Goal: Task Accomplishment & Management: Use online tool/utility

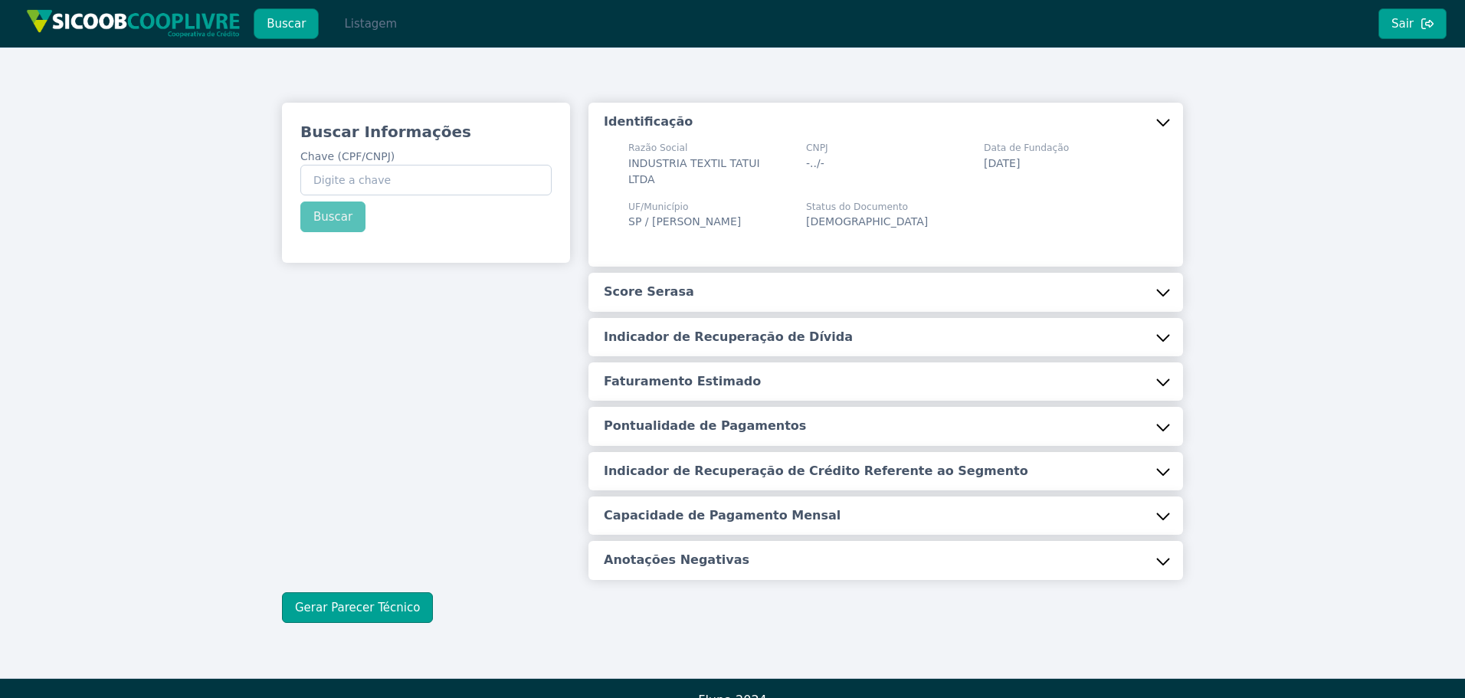
click at [346, 38] on div "Buscar Listagem Sair" at bounding box center [732, 24] width 1465 height 48
click at [346, 31] on button "Listagem" at bounding box center [370, 23] width 79 height 31
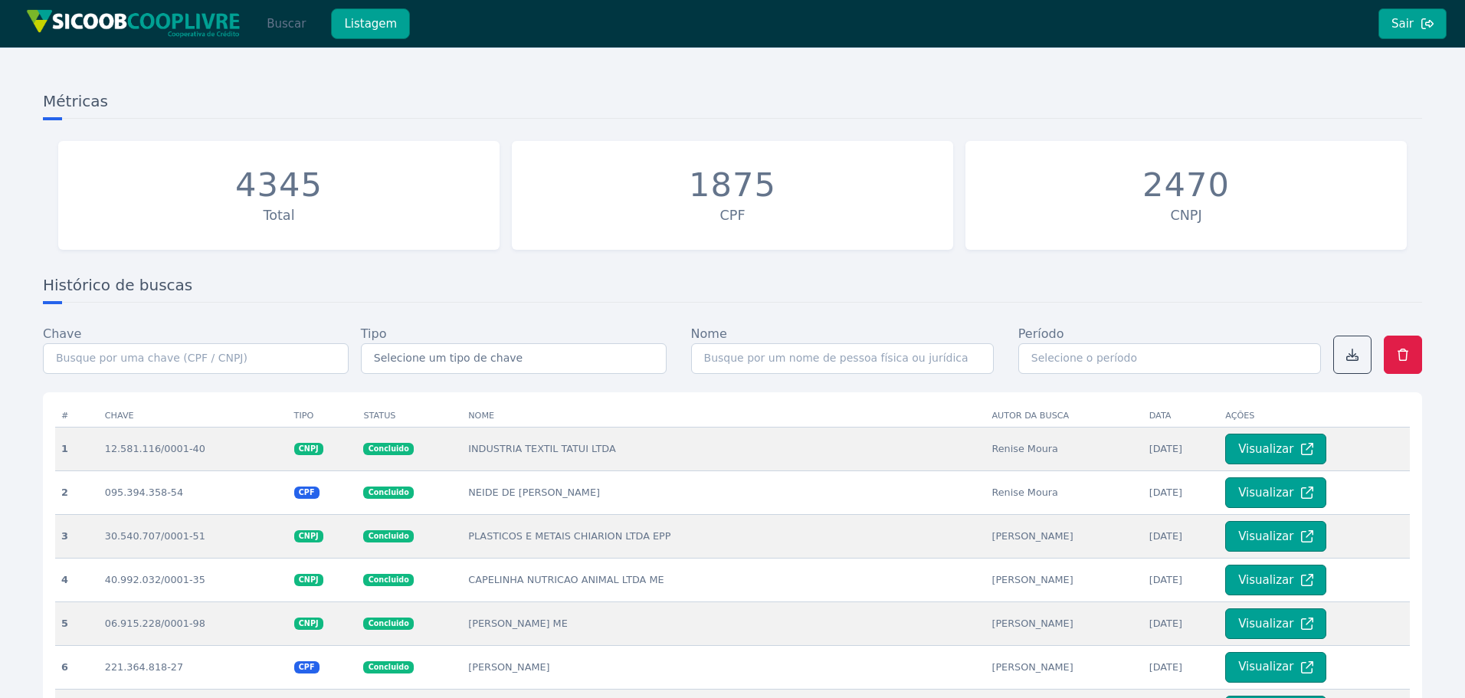
click at [276, 30] on button "Buscar" at bounding box center [286, 23] width 65 height 31
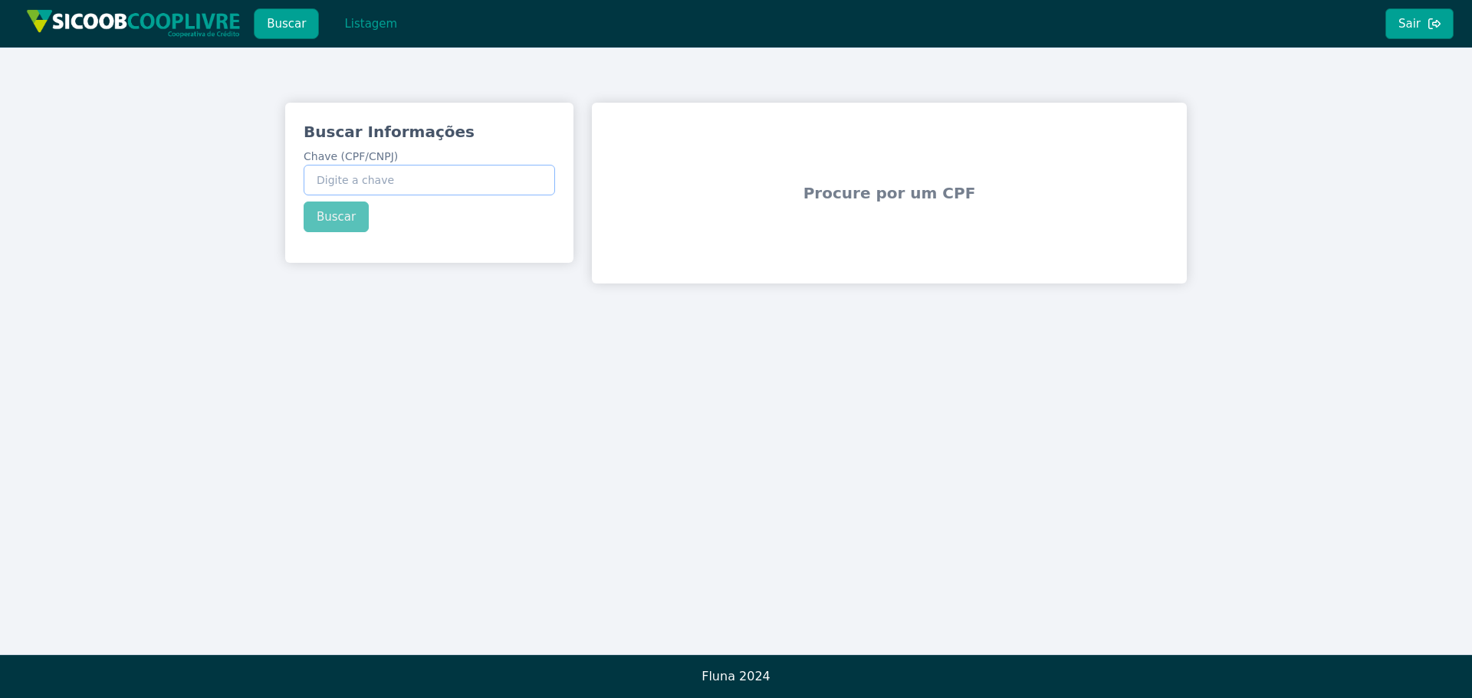
click at [424, 183] on input "Chave (CPF/CNPJ)" at bounding box center [429, 180] width 251 height 31
paste input "370.793.528-00"
type input "370.793.528-00"
click at [346, 220] on div "Buscar Informações Chave (CPF/CNPJ) 370.793.528-00 Buscar" at bounding box center [429, 177] width 288 height 148
click at [347, 220] on button "Buscar" at bounding box center [336, 217] width 65 height 31
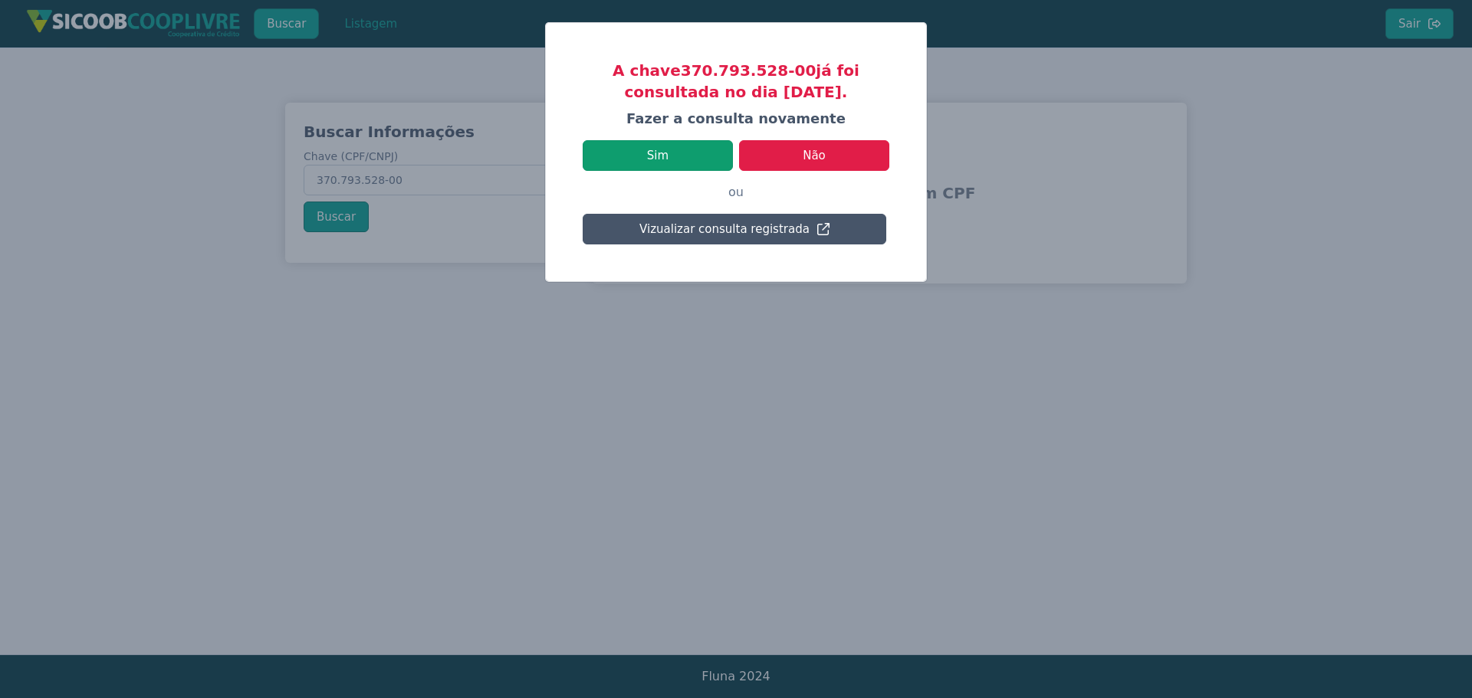
click at [687, 166] on button "Sim" at bounding box center [657, 155] width 150 height 31
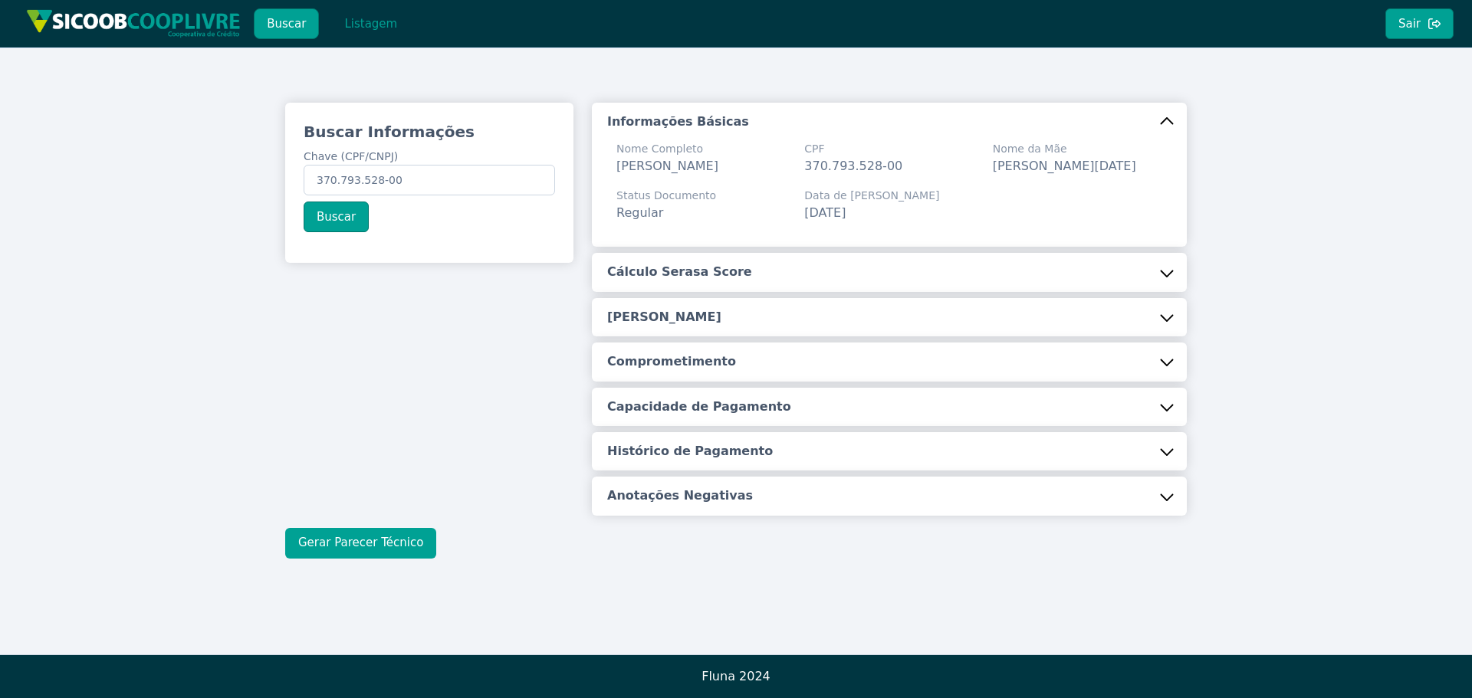
click at [329, 534] on button "Gerar Parecer Técnico" at bounding box center [360, 543] width 151 height 31
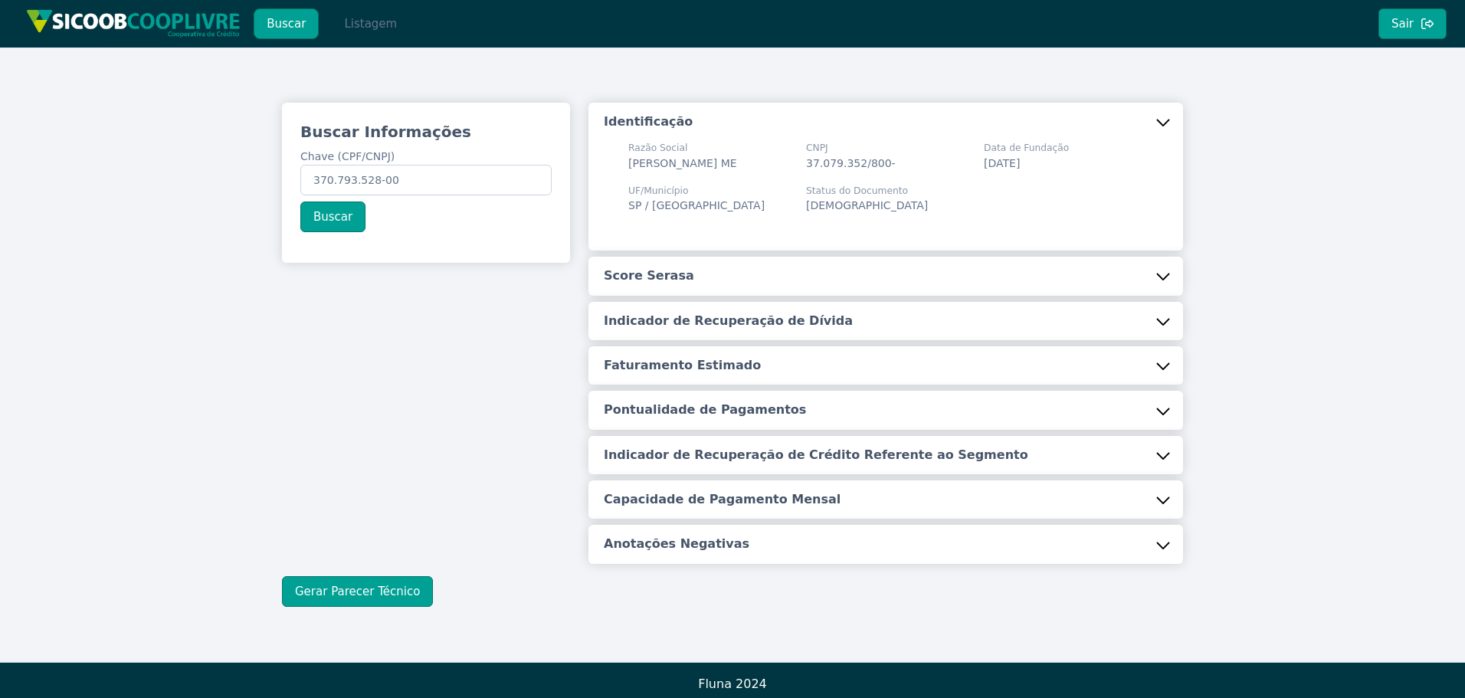
click at [359, 25] on button "Listagem" at bounding box center [370, 23] width 79 height 31
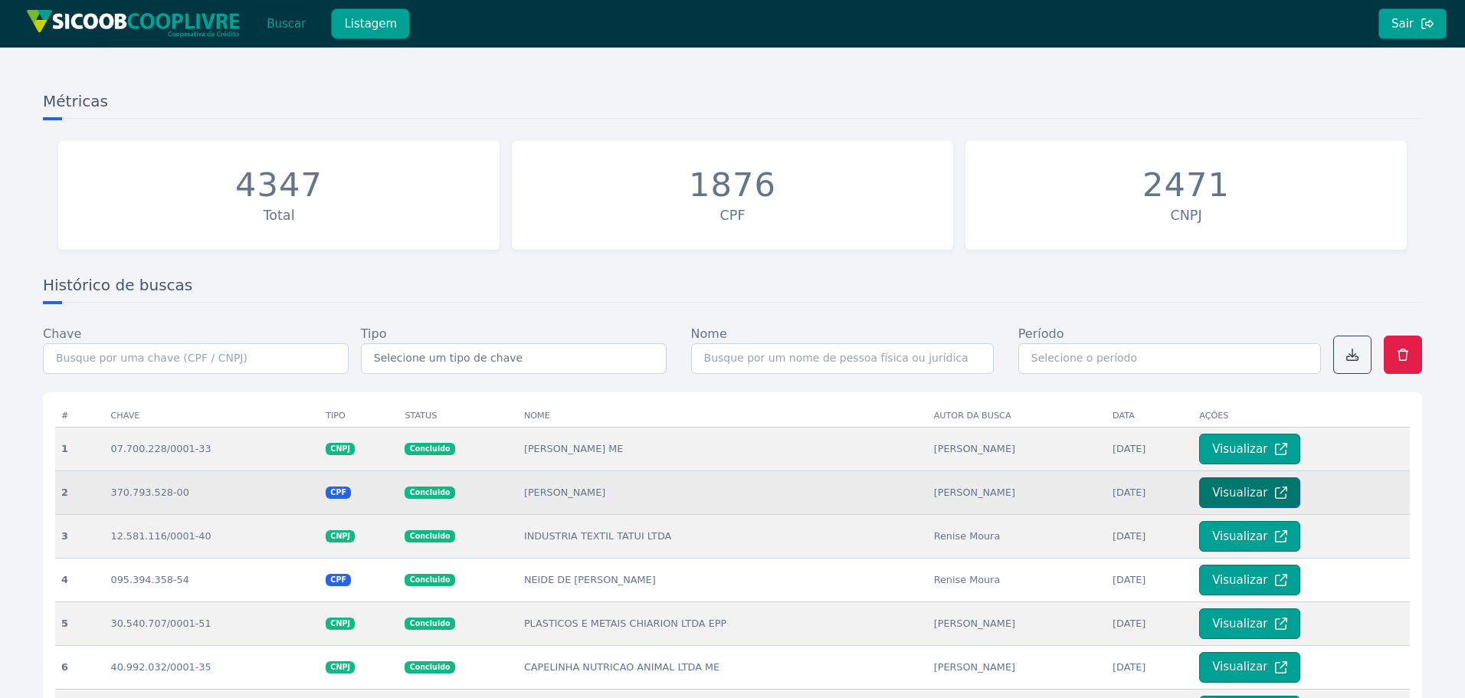
click at [1249, 491] on button "Visualizar" at bounding box center [1249, 492] width 101 height 31
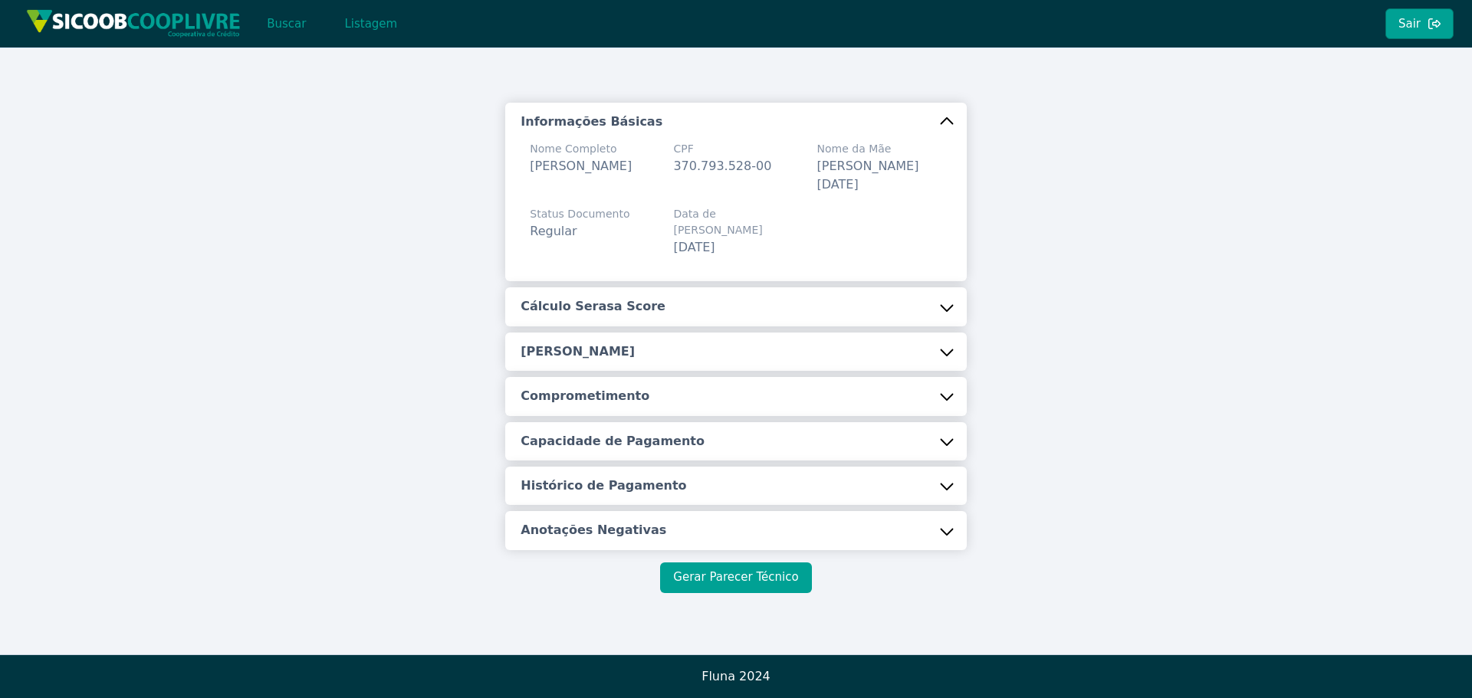
click at [710, 563] on button "Gerar Parecer Técnico" at bounding box center [735, 578] width 151 height 31
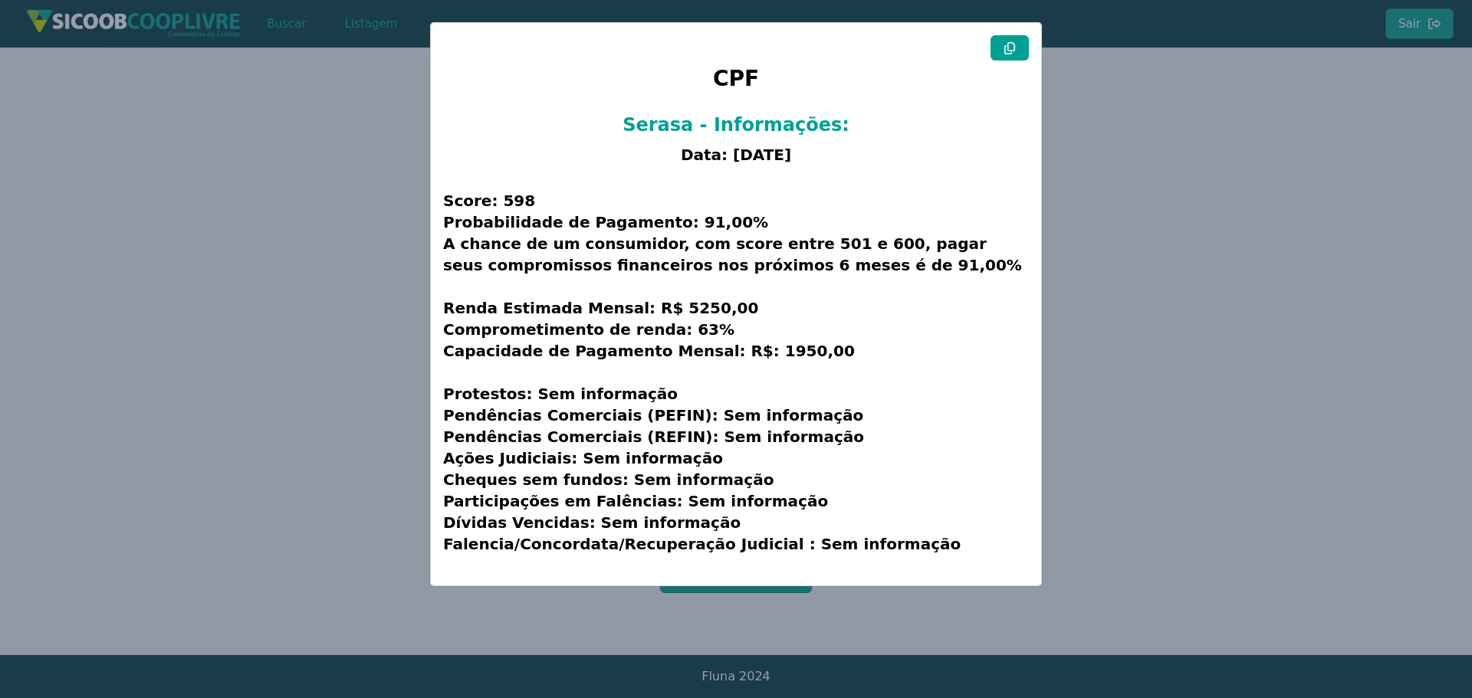
drag, startPoint x: 1022, startPoint y: 46, endPoint x: 793, endPoint y: 102, distance: 235.1
click at [1021, 46] on button at bounding box center [1009, 47] width 38 height 25
click at [237, 326] on modal-container "CPF Serasa - Informações: Data: [DATE] Score: 598 Probabilidade de Pagamento: 9…" at bounding box center [736, 349] width 1472 height 698
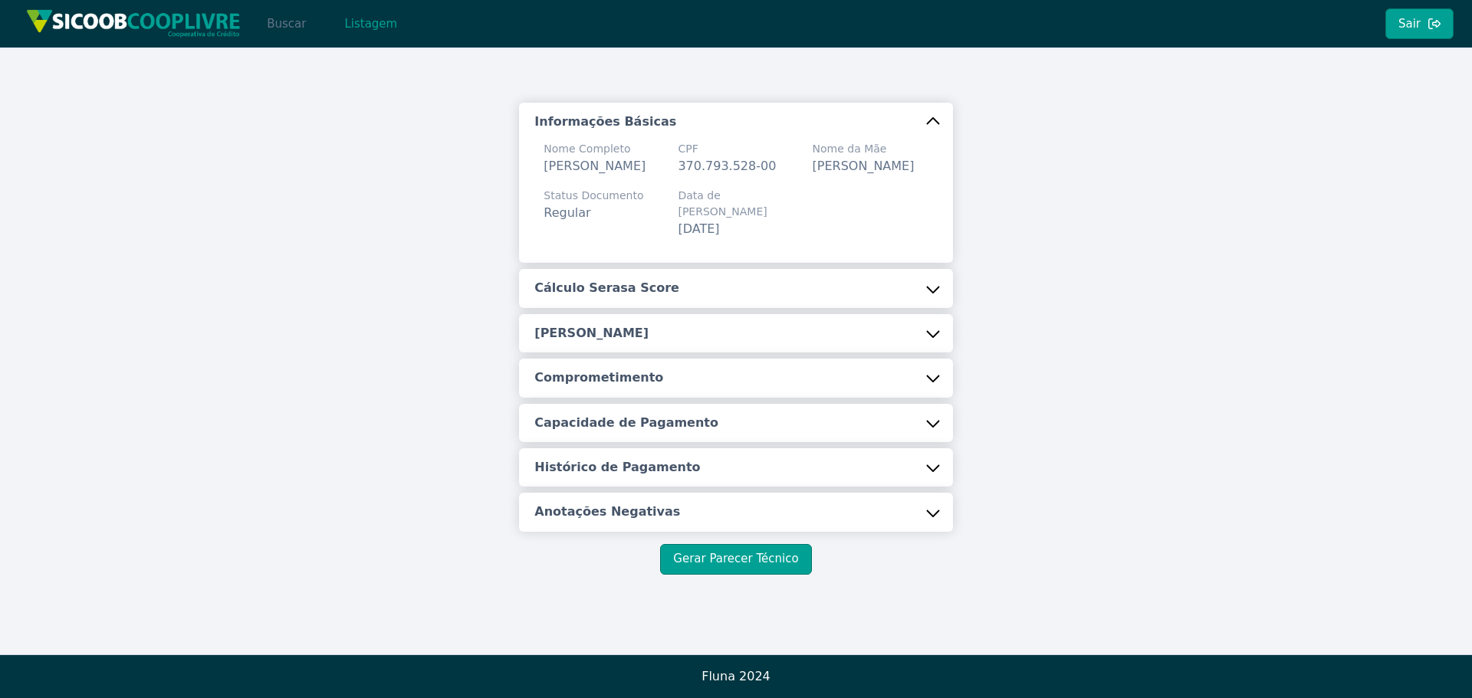
click at [285, 34] on button "Buscar" at bounding box center [286, 23] width 65 height 31
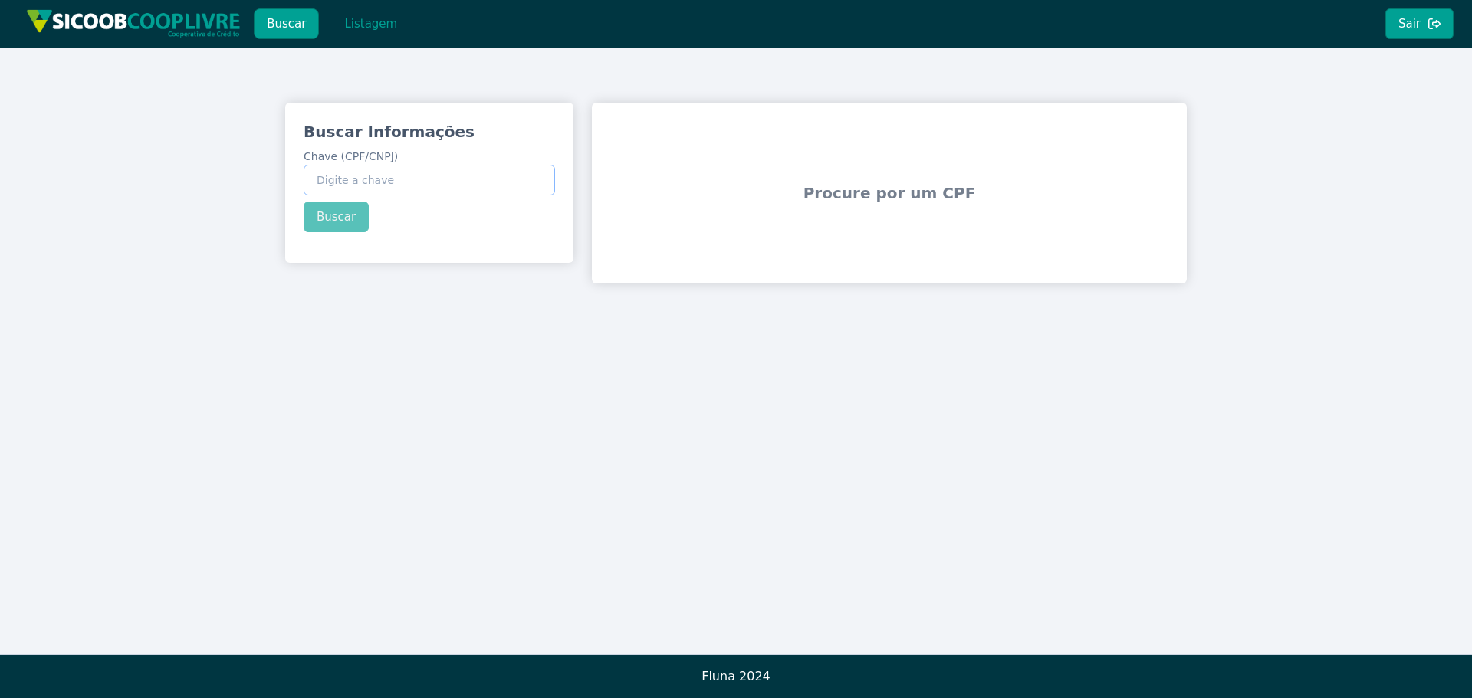
click at [405, 178] on input "Chave (CPF/CNPJ)" at bounding box center [429, 180] width 251 height 31
type input "221.063.558-66"
click at [334, 222] on button "Buscar" at bounding box center [336, 217] width 65 height 31
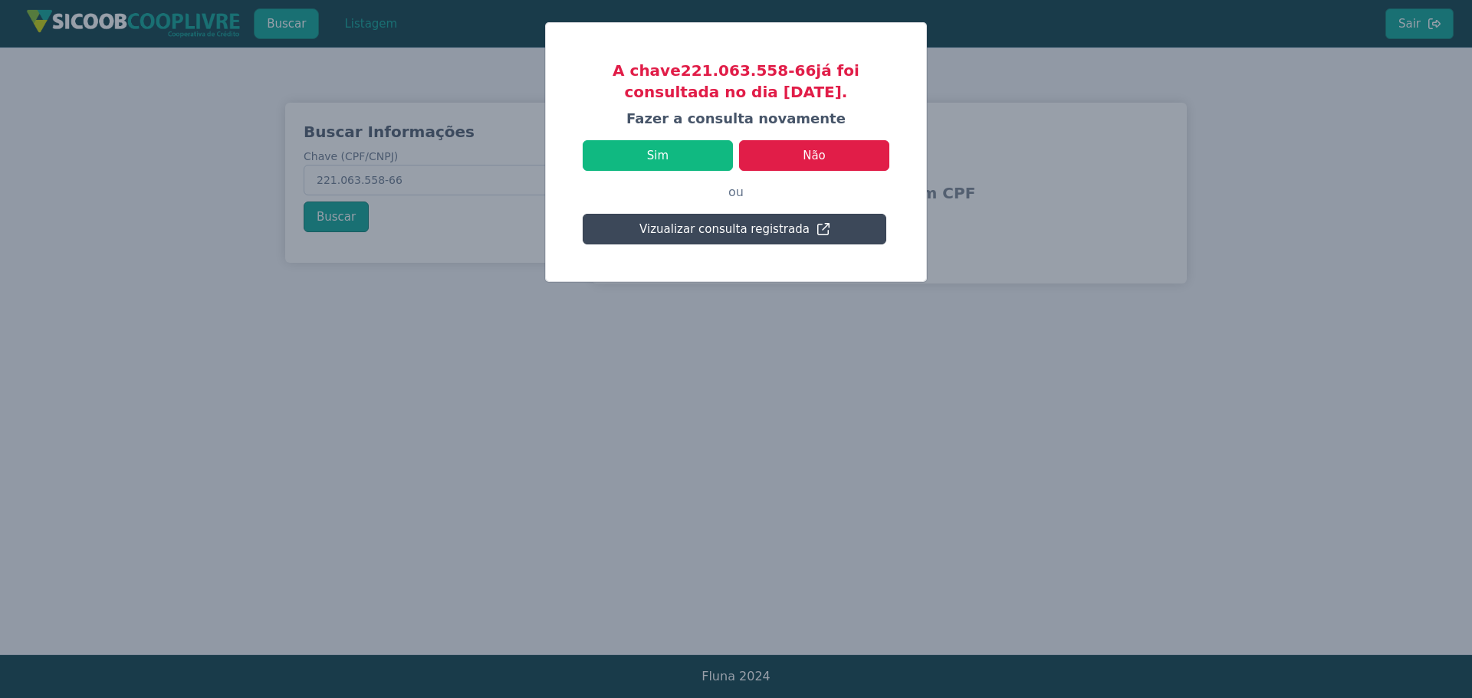
click at [704, 240] on button "Vizualizar consulta registrada" at bounding box center [734, 229] width 304 height 31
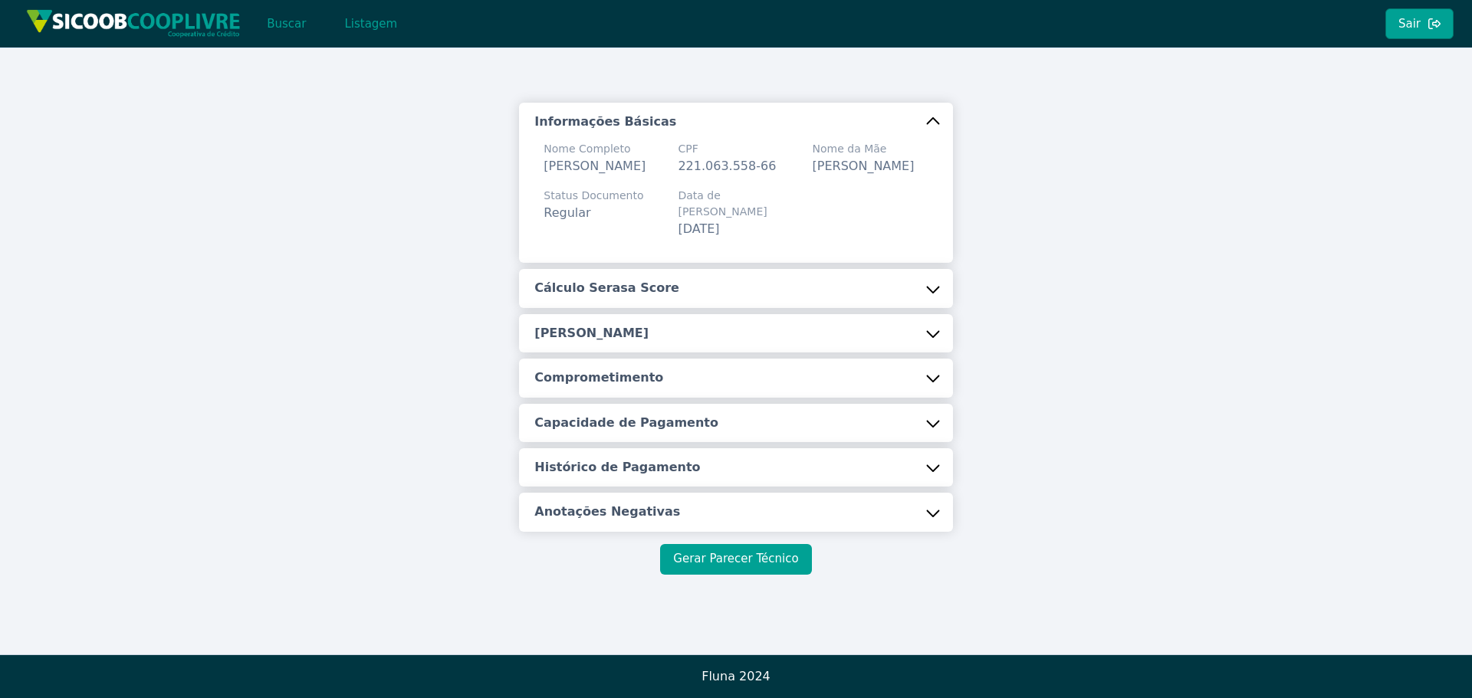
click at [716, 558] on button "Gerar Parecer Técnico" at bounding box center [735, 559] width 151 height 31
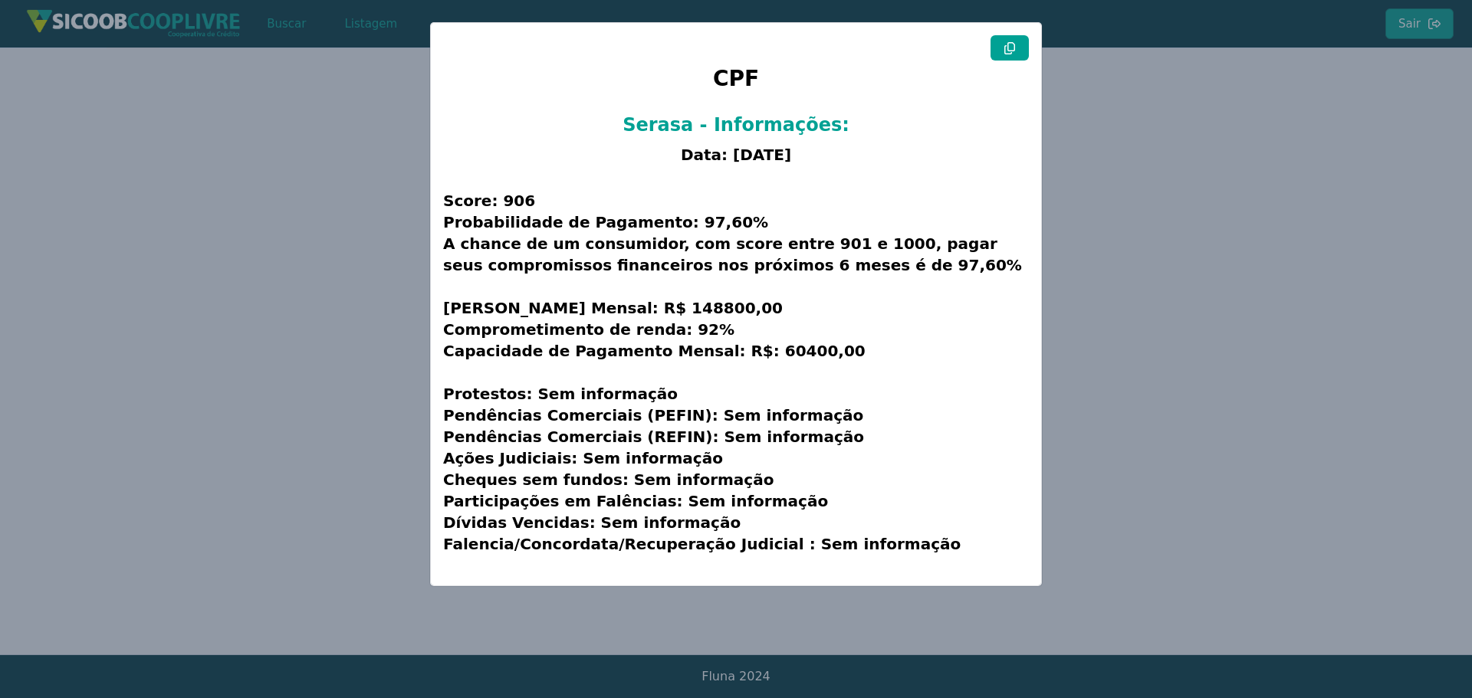
click at [1012, 46] on icon at bounding box center [1009, 48] width 12 height 12
drag, startPoint x: 382, startPoint y: 151, endPoint x: 386, endPoint y: 128, distance: 23.2
click at [382, 150] on modal-container "CPF Serasa - Informações: Data: [DATE] Score: 906 Probabilidade de Pagamento: 9…" at bounding box center [736, 349] width 1472 height 698
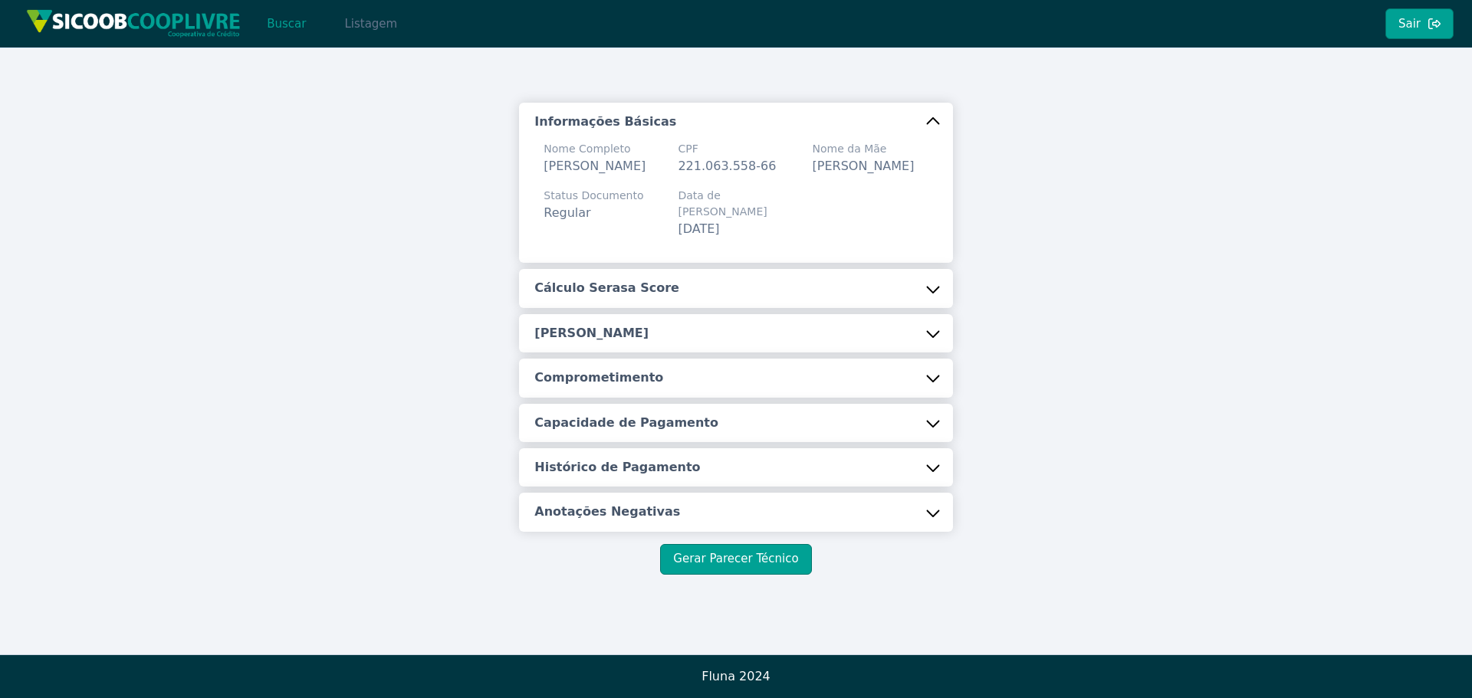
click at [356, 28] on button "Listagem" at bounding box center [370, 23] width 79 height 31
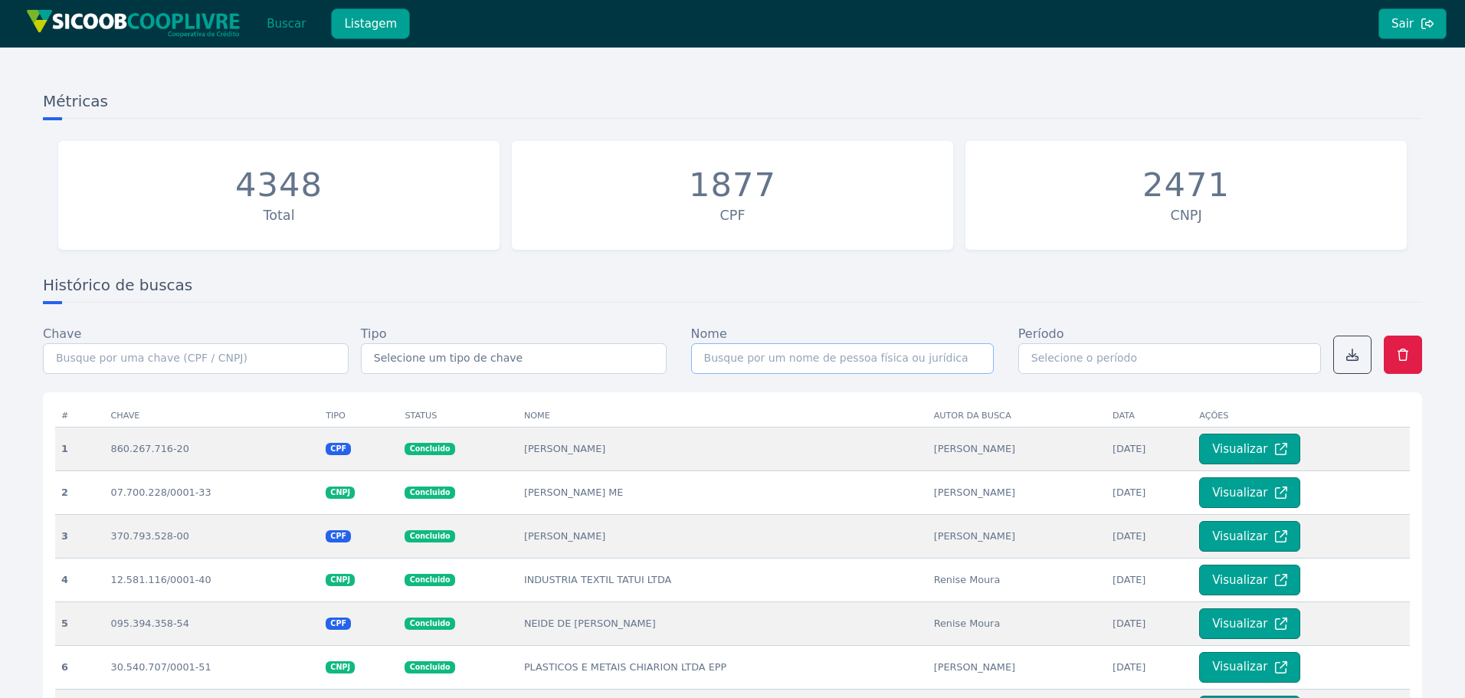
click at [714, 359] on input "text" at bounding box center [842, 358] width 303 height 31
paste input "Score: 906 Probabilidade de Pagamento: 97,60% A chance de um consumidor, com sc…"
type input "Score: 906 Probabilidade de Pagamento: 97,60% A chance de um consumidor, com sc…"
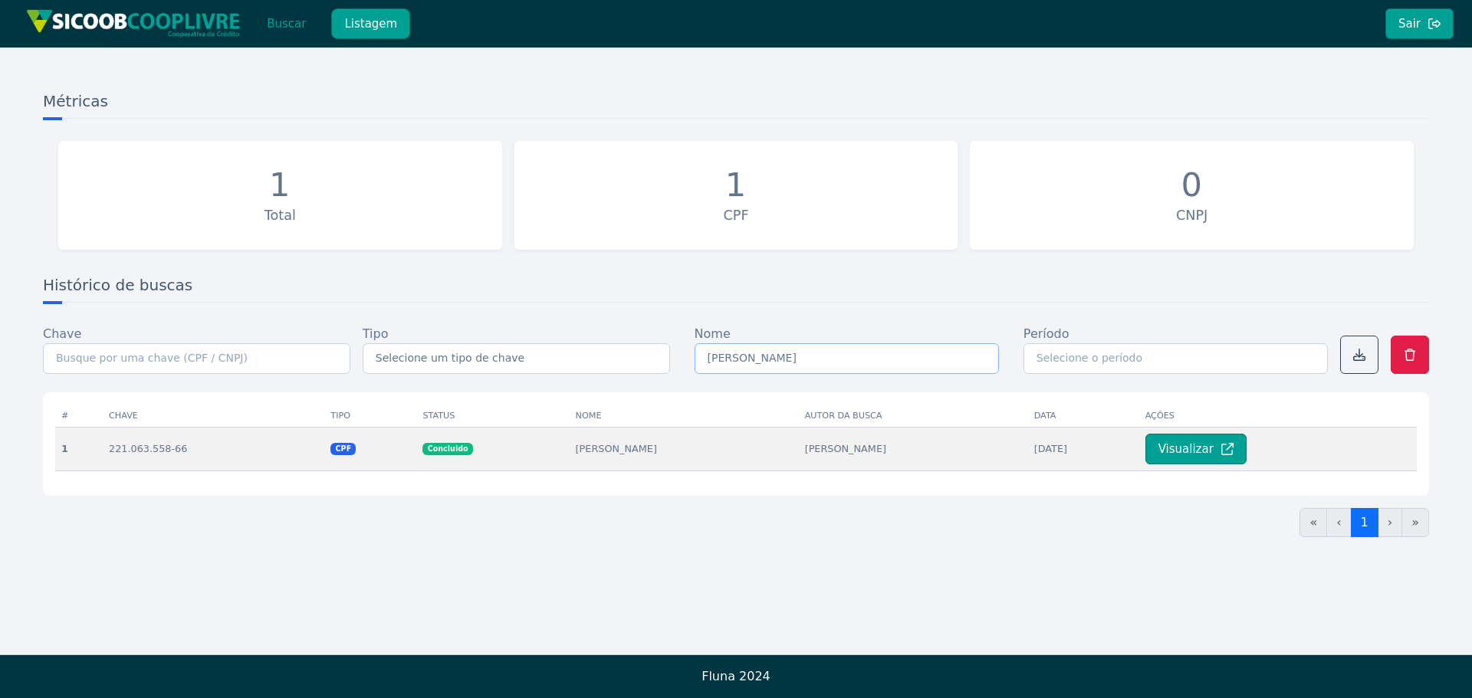
type input "[PERSON_NAME]"
click at [1165, 454] on button "Visualizar" at bounding box center [1195, 449] width 101 height 31
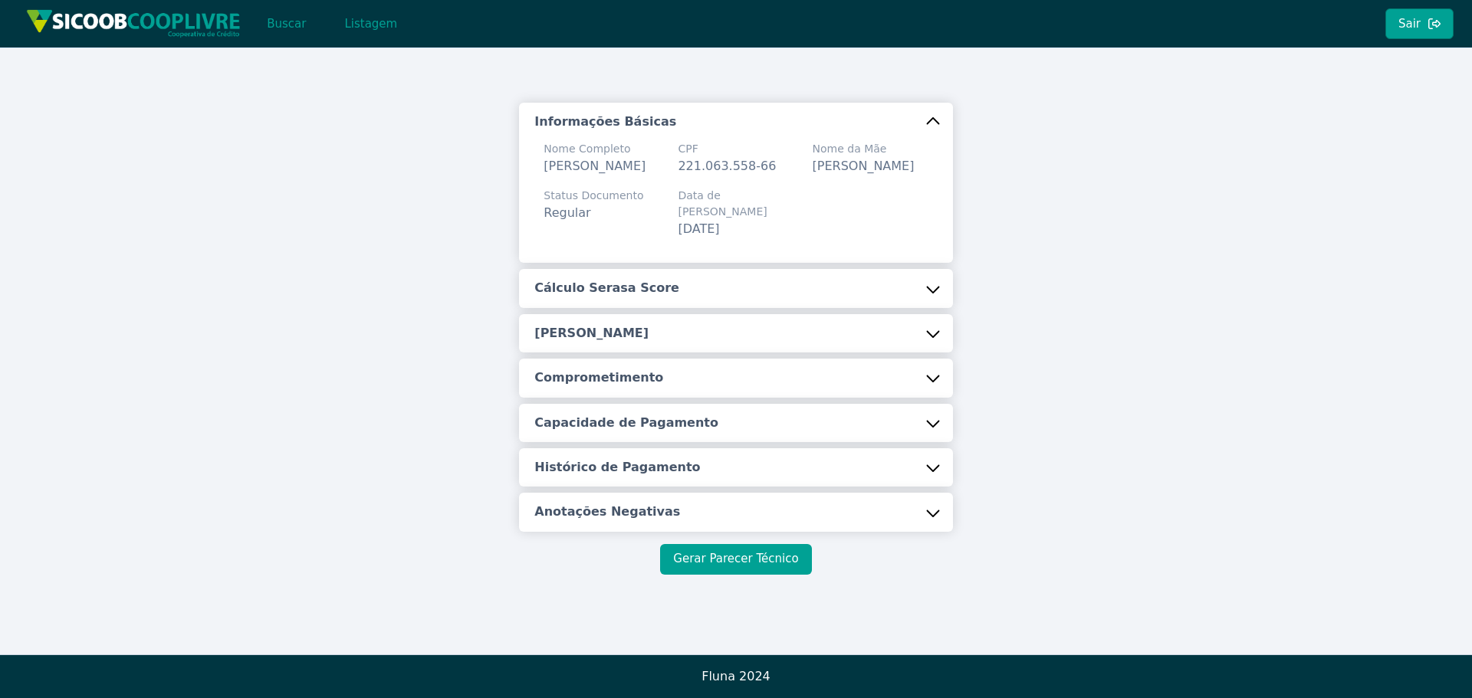
click at [694, 558] on button "Gerar Parecer Técnico" at bounding box center [735, 559] width 151 height 31
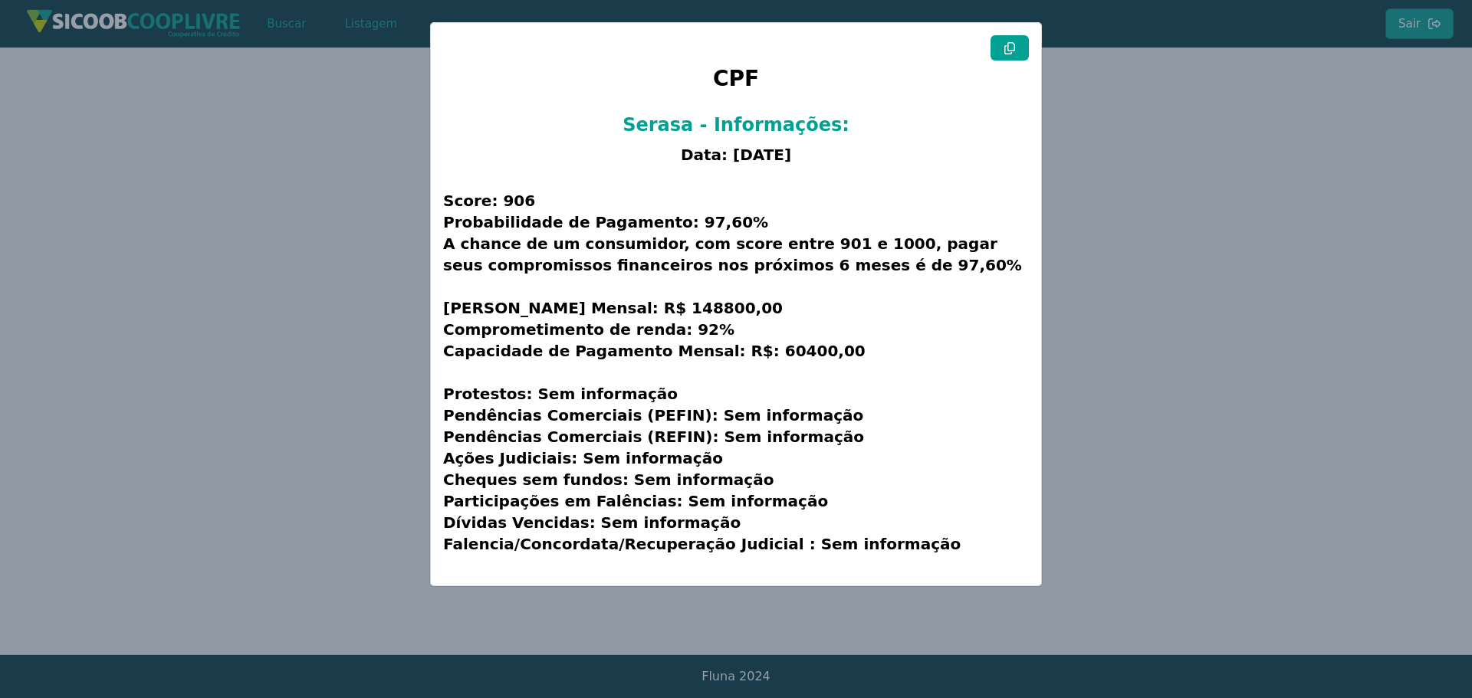
drag, startPoint x: 1256, startPoint y: 195, endPoint x: 943, endPoint y: 57, distance: 342.2
click at [1256, 195] on modal-container "CPF Serasa - Informações: Data: [DATE] Score: 906 Probabilidade de Pagamento: 9…" at bounding box center [736, 349] width 1472 height 698
